Goal: Find specific page/section: Find specific page/section

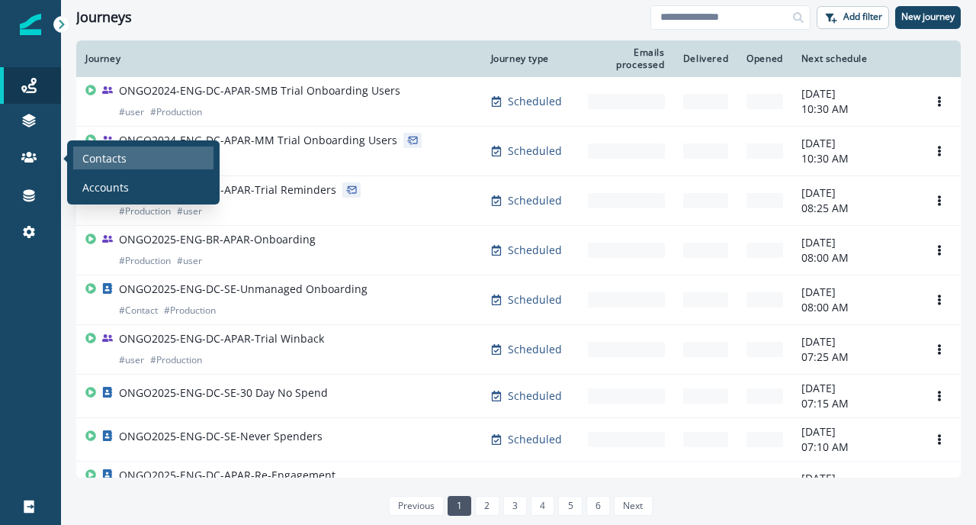
click at [120, 159] on p "Contacts" at bounding box center [104, 158] width 44 height 16
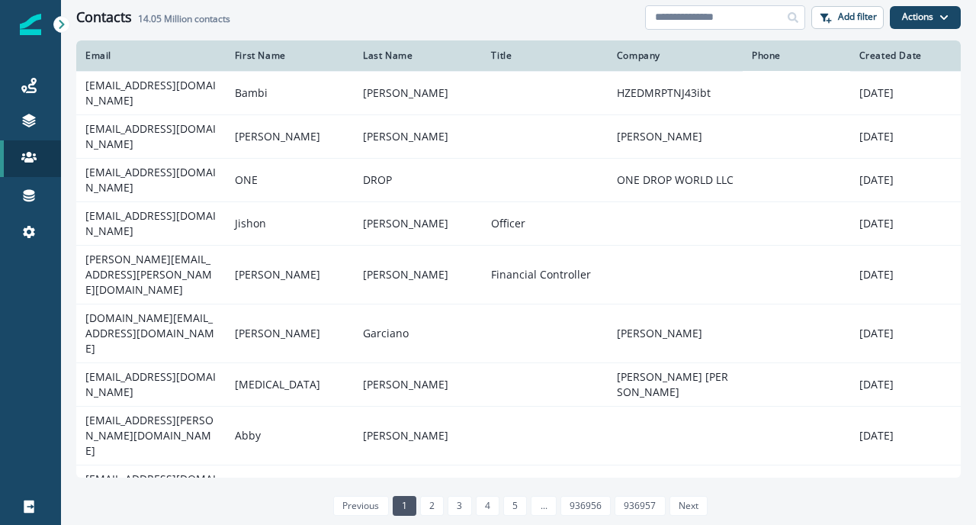
click at [675, 23] on input at bounding box center [725, 17] width 160 height 24
type input "**********"
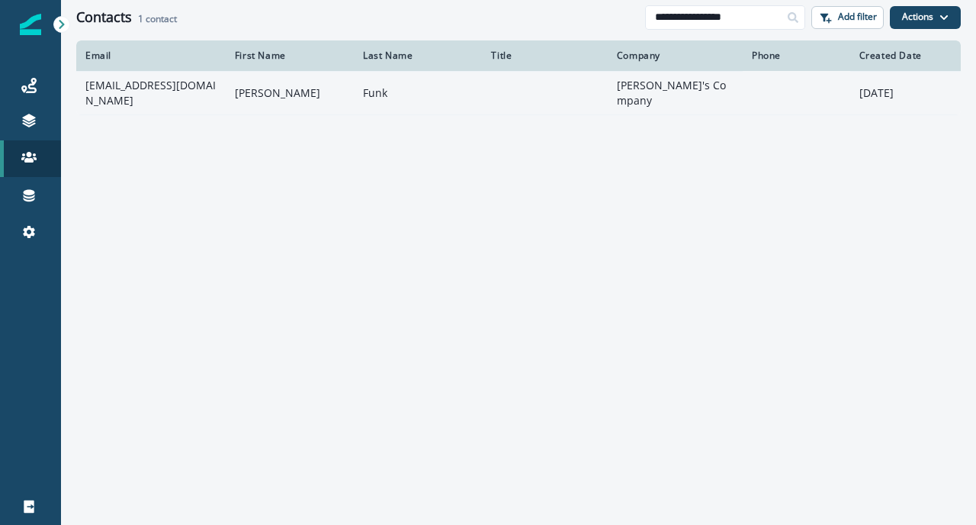
click at [172, 92] on td "[EMAIL_ADDRESS][DOMAIN_NAME]" at bounding box center [150, 92] width 149 height 43
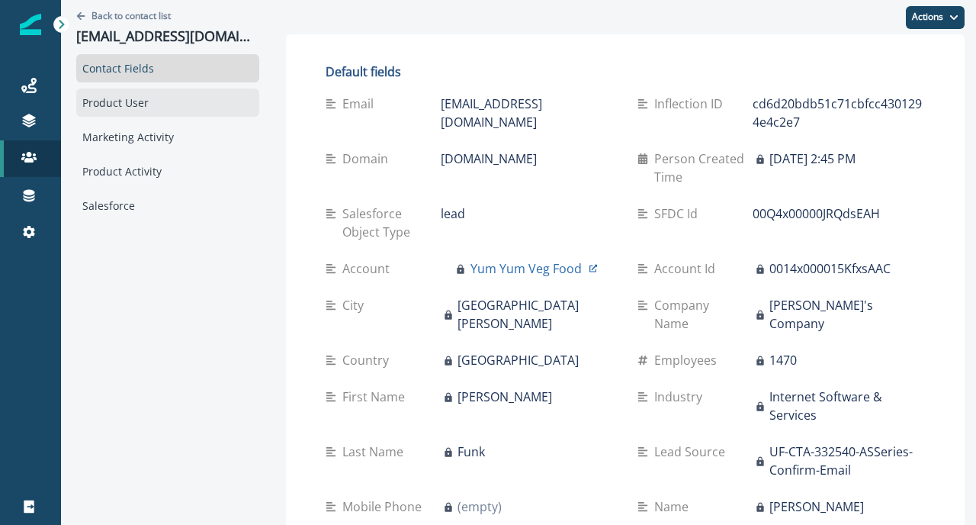
click at [163, 101] on div "Product User" at bounding box center [167, 102] width 183 height 28
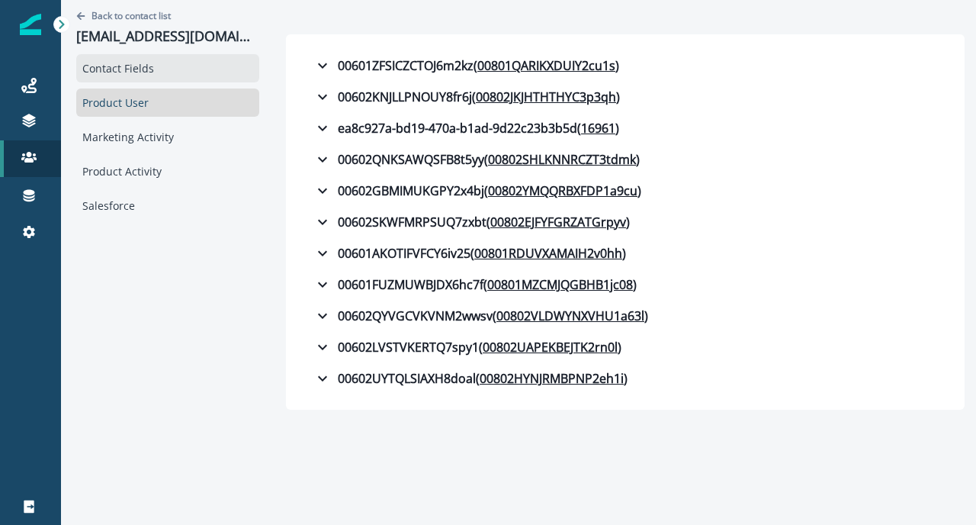
click at [162, 73] on div "Contact Fields" at bounding box center [167, 68] width 183 height 28
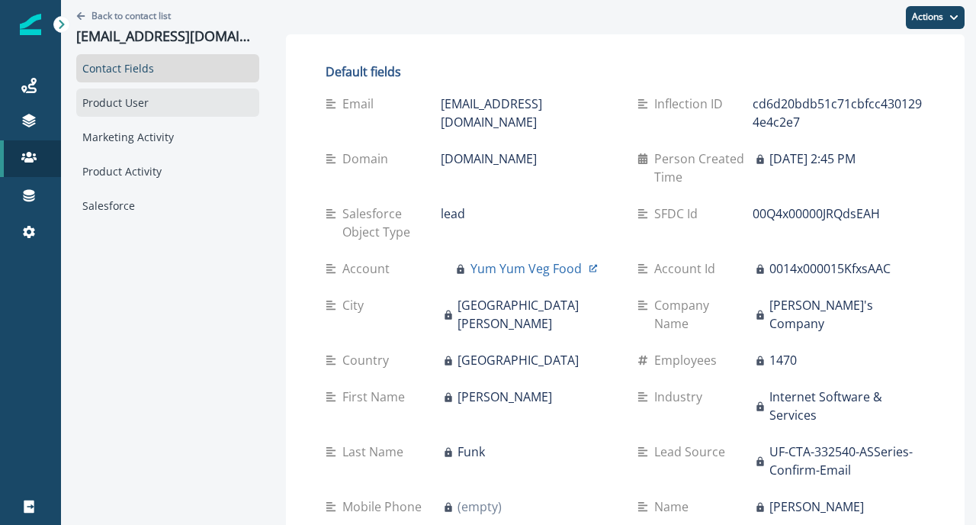
click at [147, 103] on div "Product User" at bounding box center [167, 102] width 183 height 28
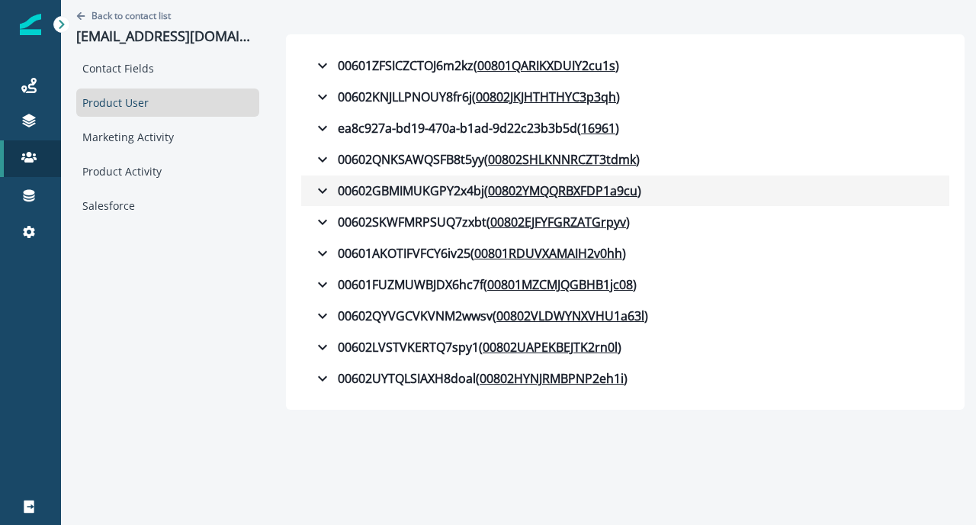
drag, startPoint x: 641, startPoint y: 188, endPoint x: 303, endPoint y: 183, distance: 337.1
click at [303, 183] on button "00602GBMIMUKGPY2x4bj ( 00802YMQQRBXFDP1a9cu )" at bounding box center [625, 190] width 648 height 31
